Goal: Check status

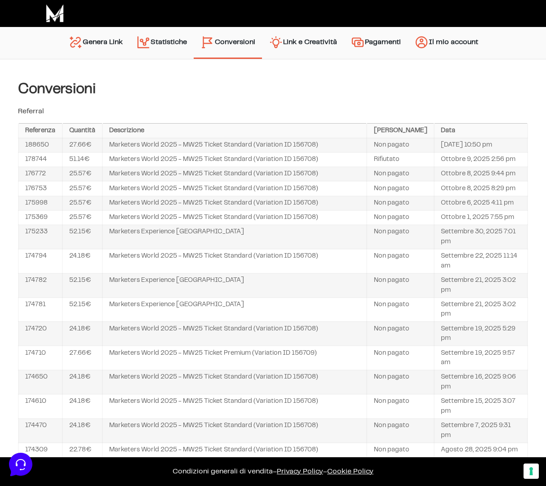
click at [159, 60] on div "URLs Linker Statistiche Link e Creatività Account Impostazioni e Pagamento Graf…" at bounding box center [273, 392] width 546 height 666
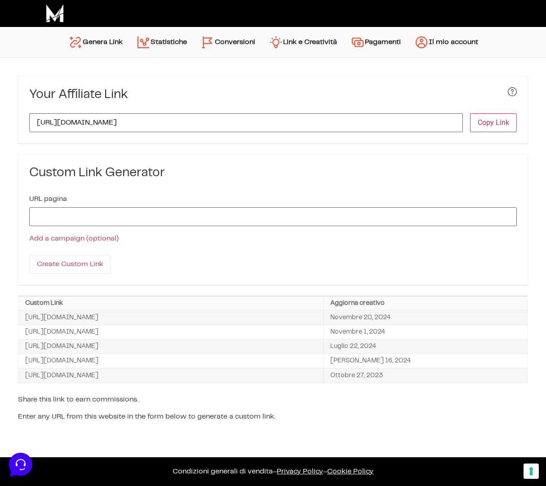
click at [228, 38] on link "Conversioni" at bounding box center [228, 42] width 68 height 22
